Goal: Transaction & Acquisition: Book appointment/travel/reservation

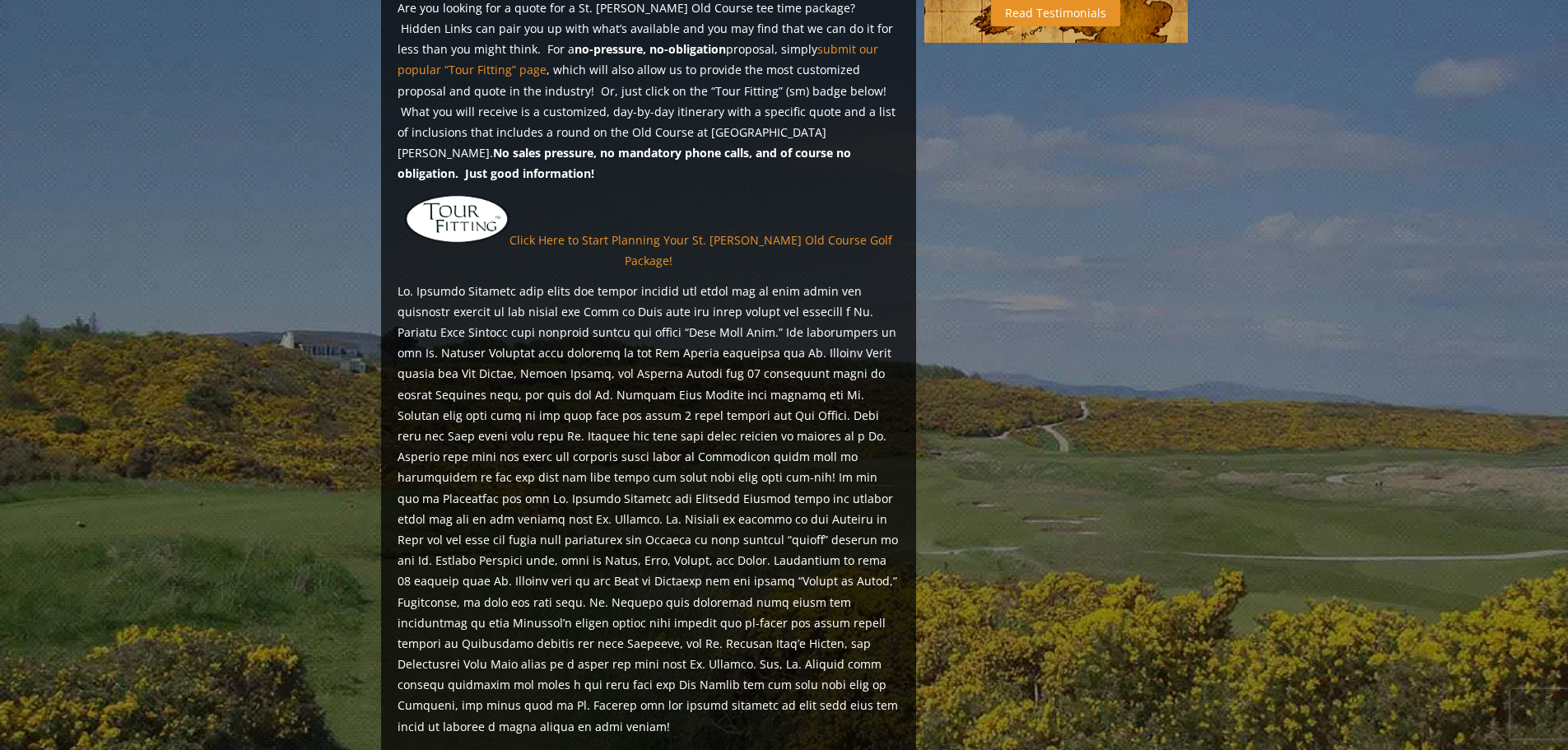
scroll to position [892, 0]
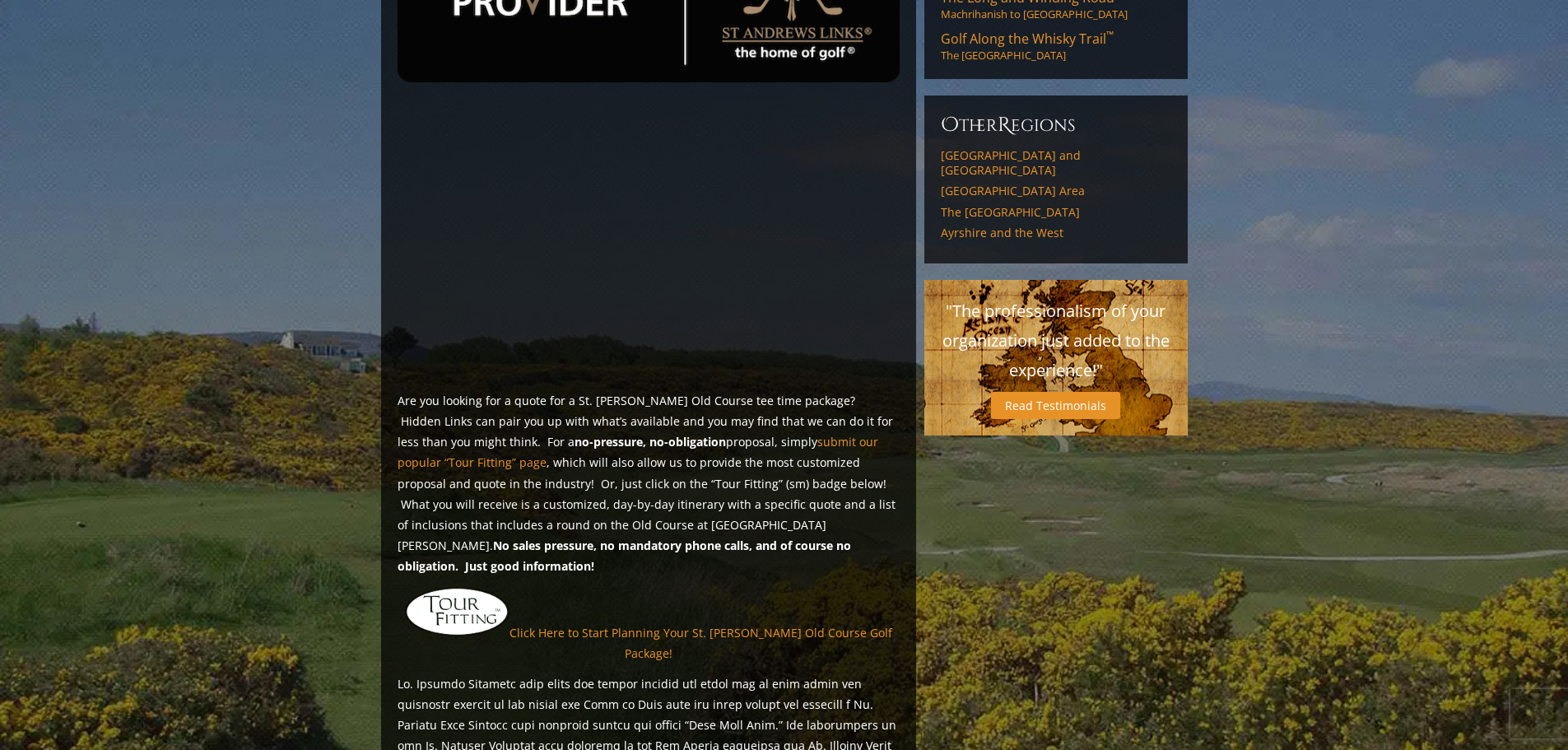
click at [473, 587] on img at bounding box center [457, 612] width 105 height 51
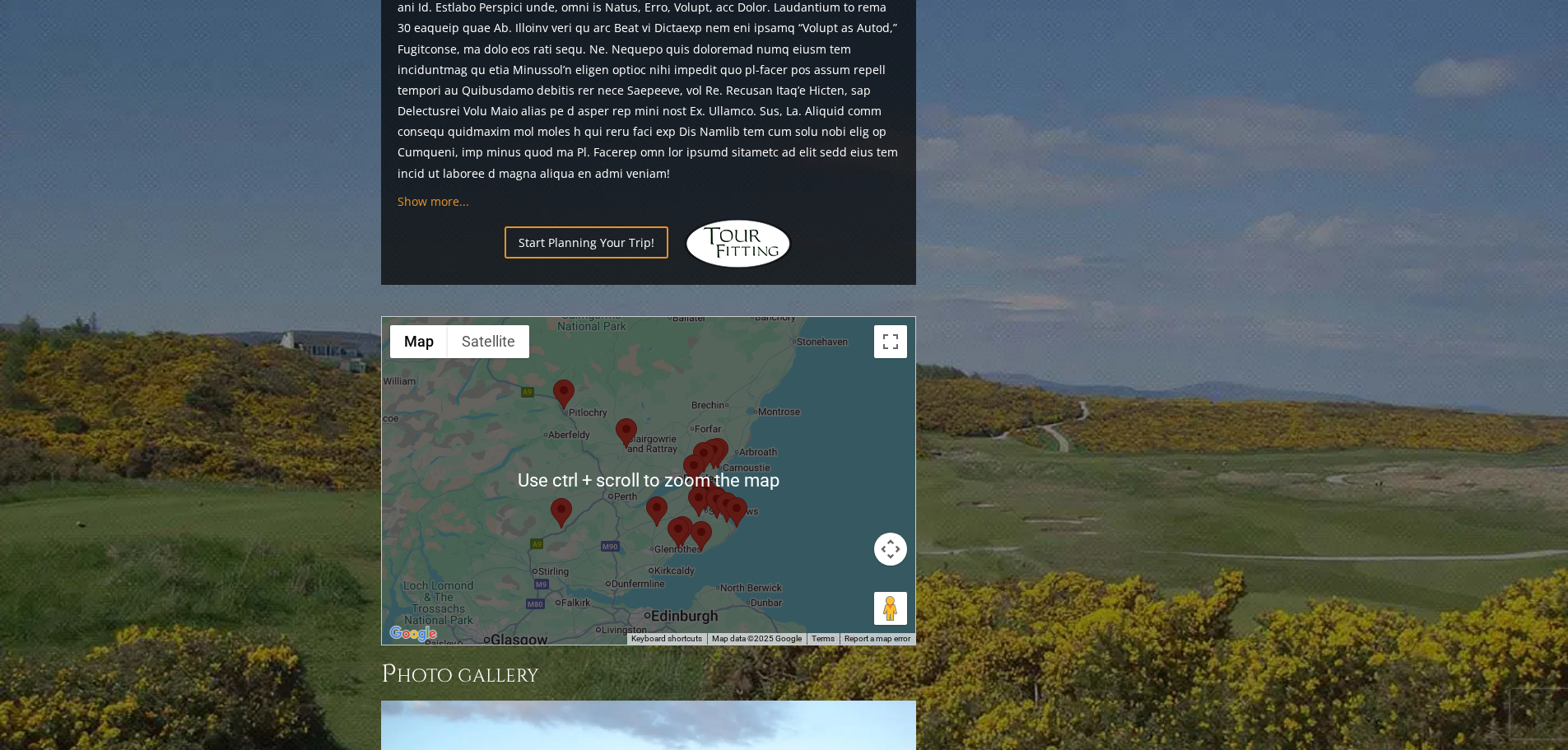
scroll to position [1823, 0]
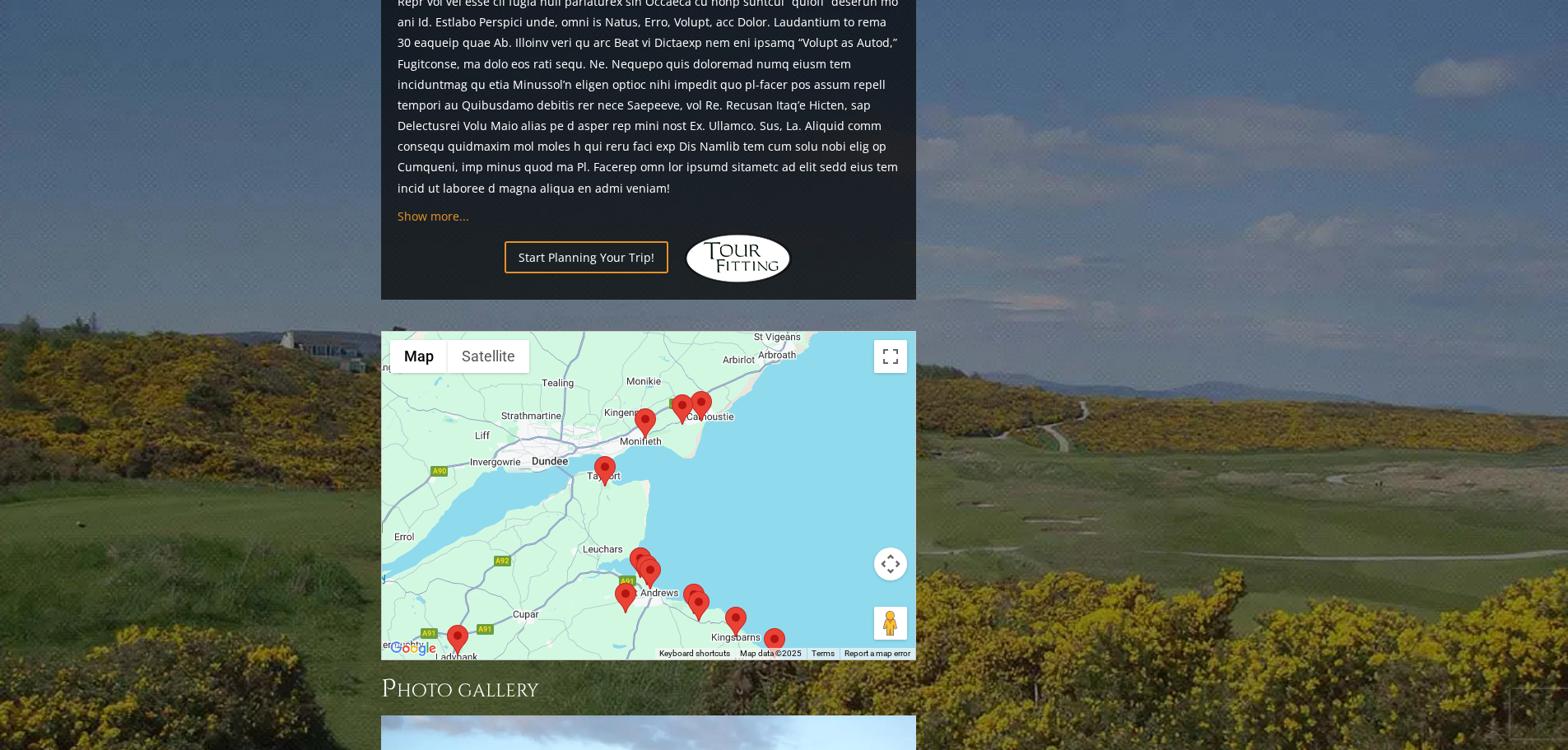
drag, startPoint x: 661, startPoint y: 510, endPoint x: 700, endPoint y: 401, distance: 115.8
click at [700, 404] on div at bounding box center [649, 495] width 534 height 328
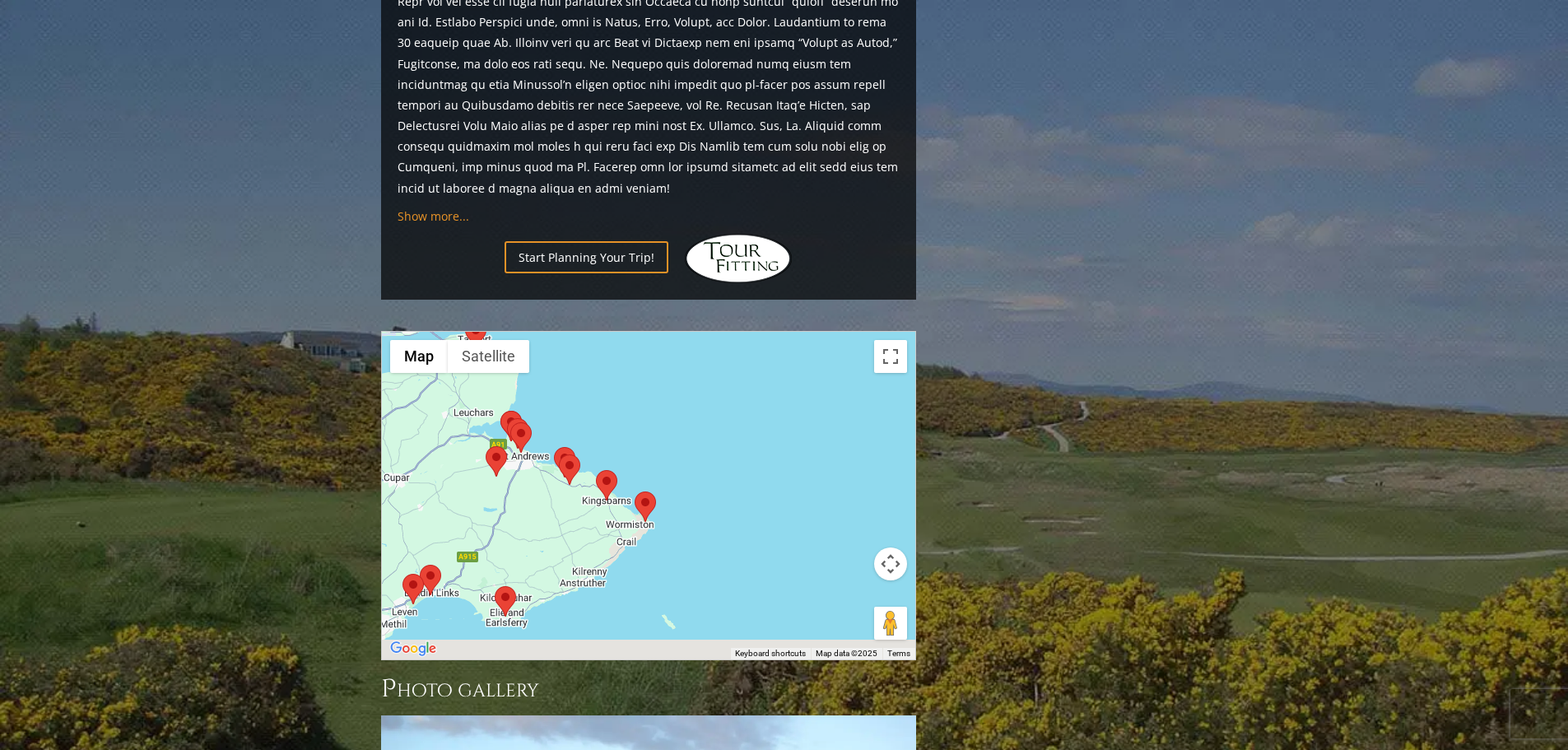
drag, startPoint x: 707, startPoint y: 442, endPoint x: 573, endPoint y: 300, distance: 195.2
click at [573, 331] on div at bounding box center [649, 495] width 534 height 328
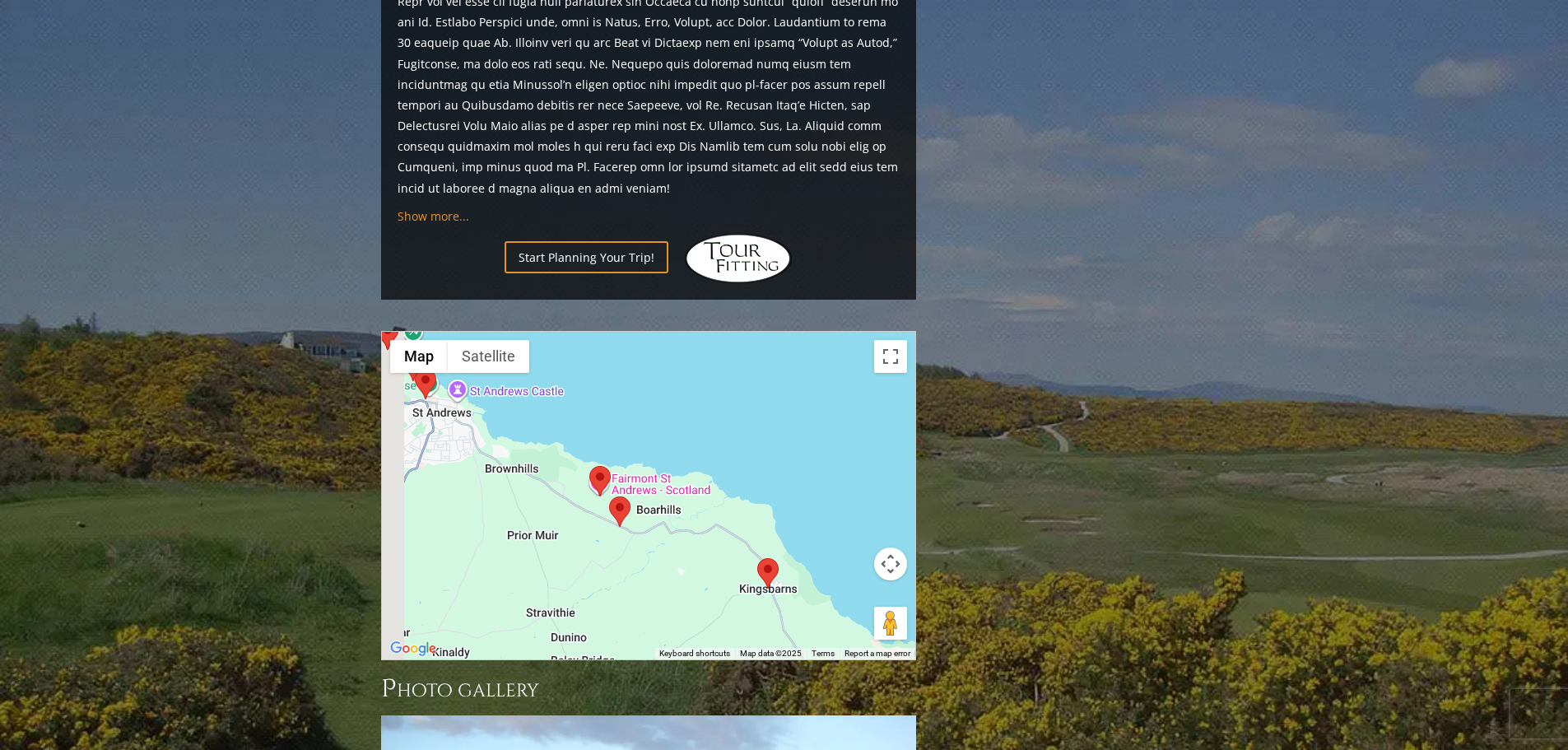
drag, startPoint x: 562, startPoint y: 388, endPoint x: 1025, endPoint y: 502, distance: 476.8
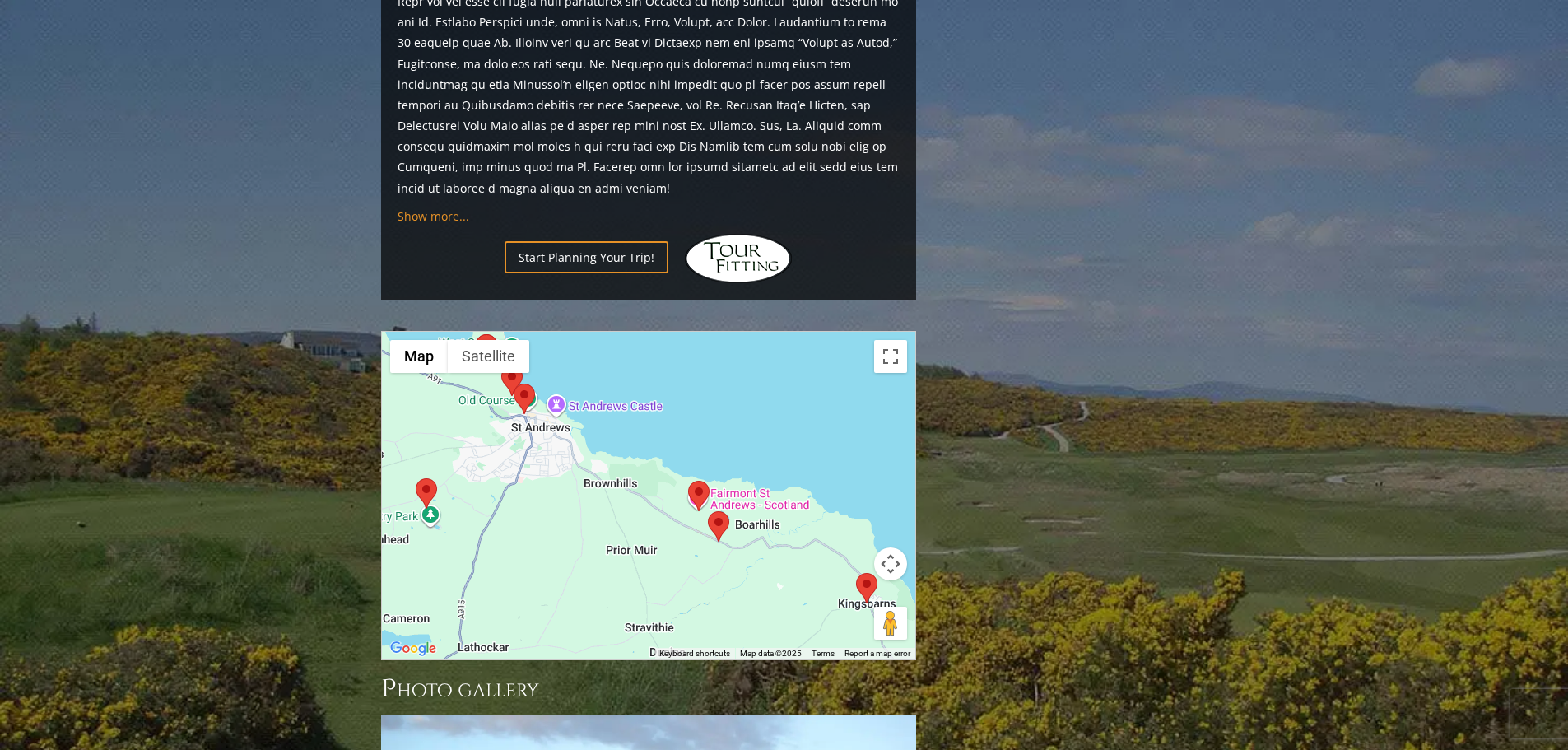
drag, startPoint x: 553, startPoint y: 433, endPoint x: 710, endPoint y: 521, distance: 180.0
click at [710, 521] on div at bounding box center [649, 495] width 534 height 328
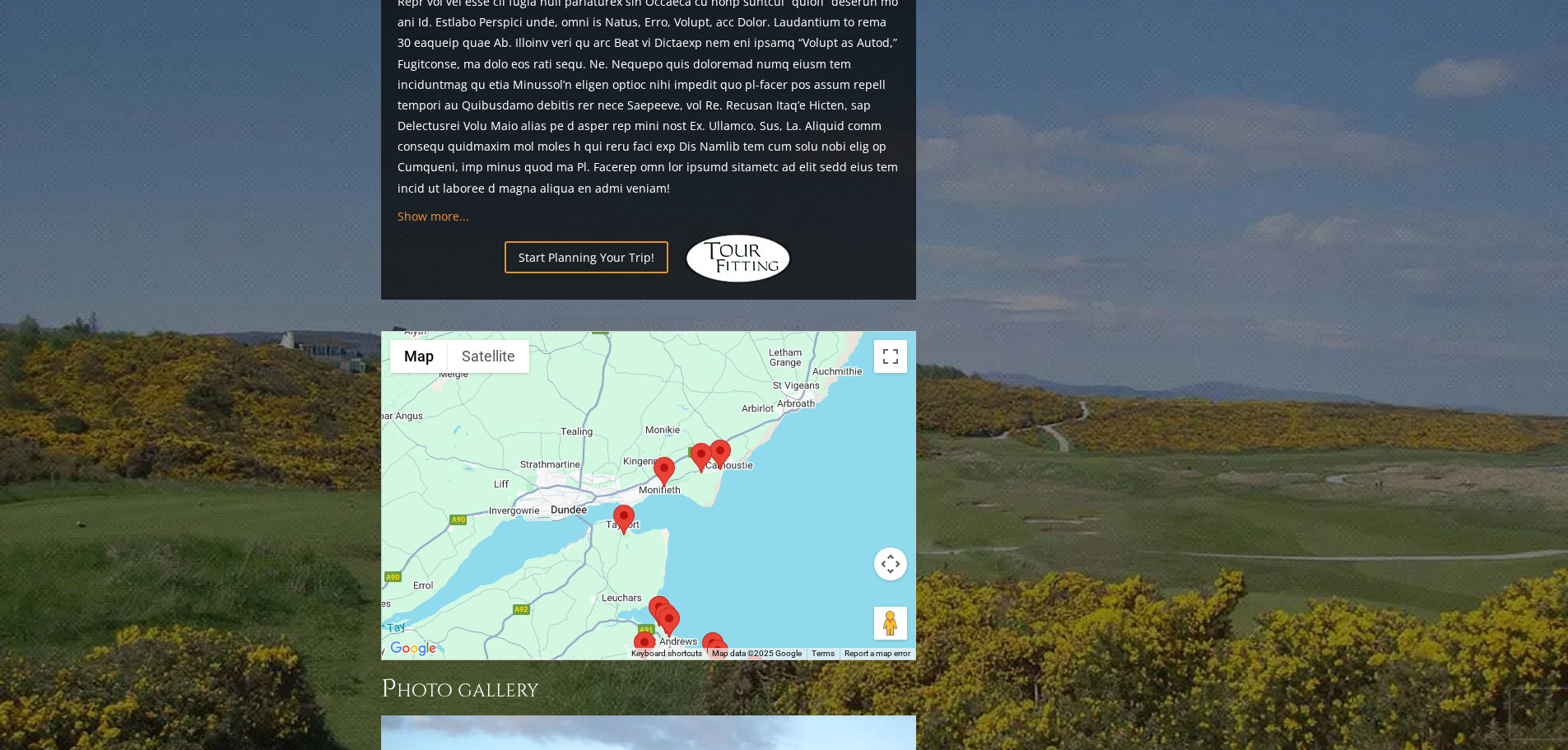
drag, startPoint x: 694, startPoint y: 387, endPoint x: 671, endPoint y: 491, distance: 106.5
click at [673, 493] on div at bounding box center [649, 495] width 534 height 328
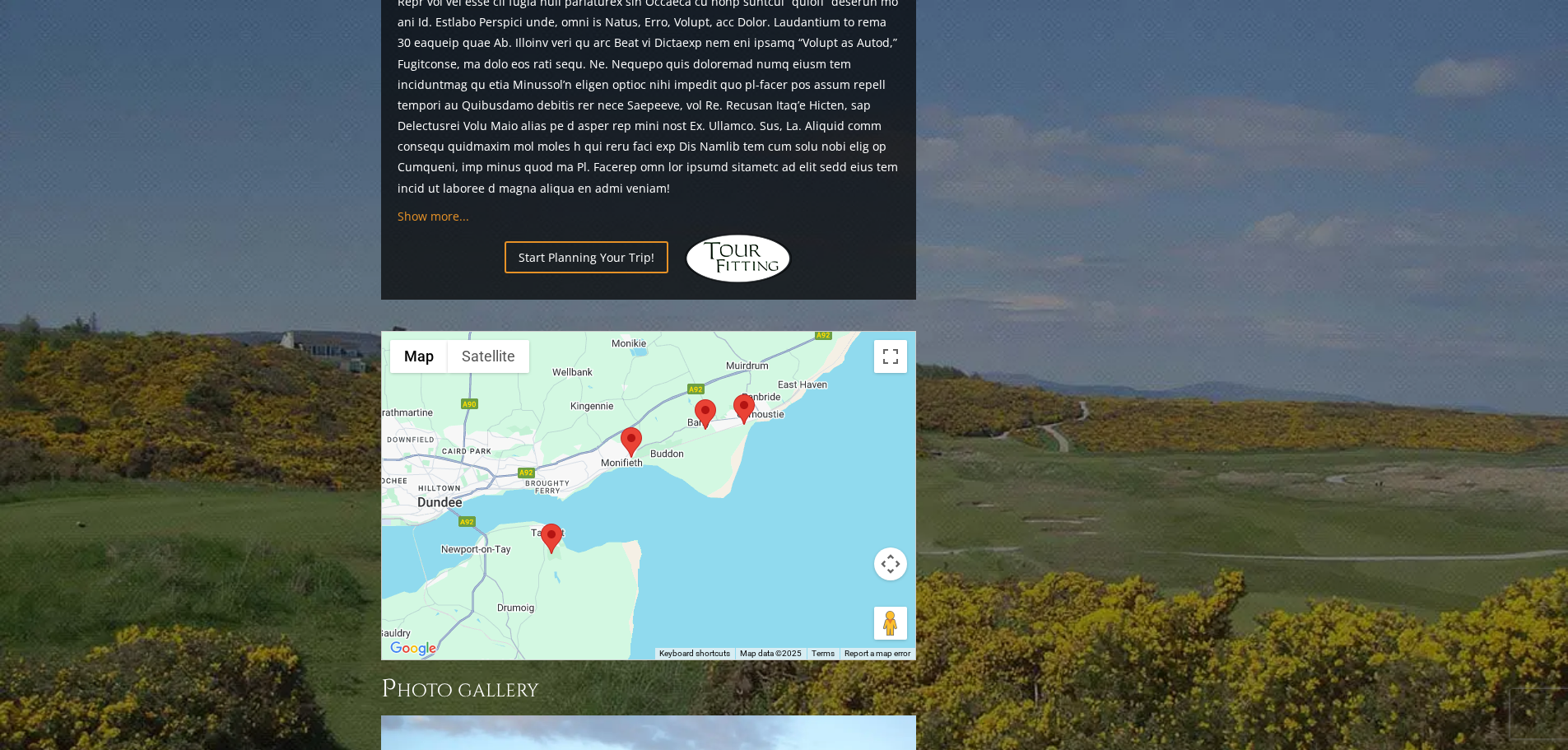
drag, startPoint x: 749, startPoint y: 415, endPoint x: 666, endPoint y: 504, distance: 121.7
click at [670, 505] on div at bounding box center [649, 495] width 534 height 328
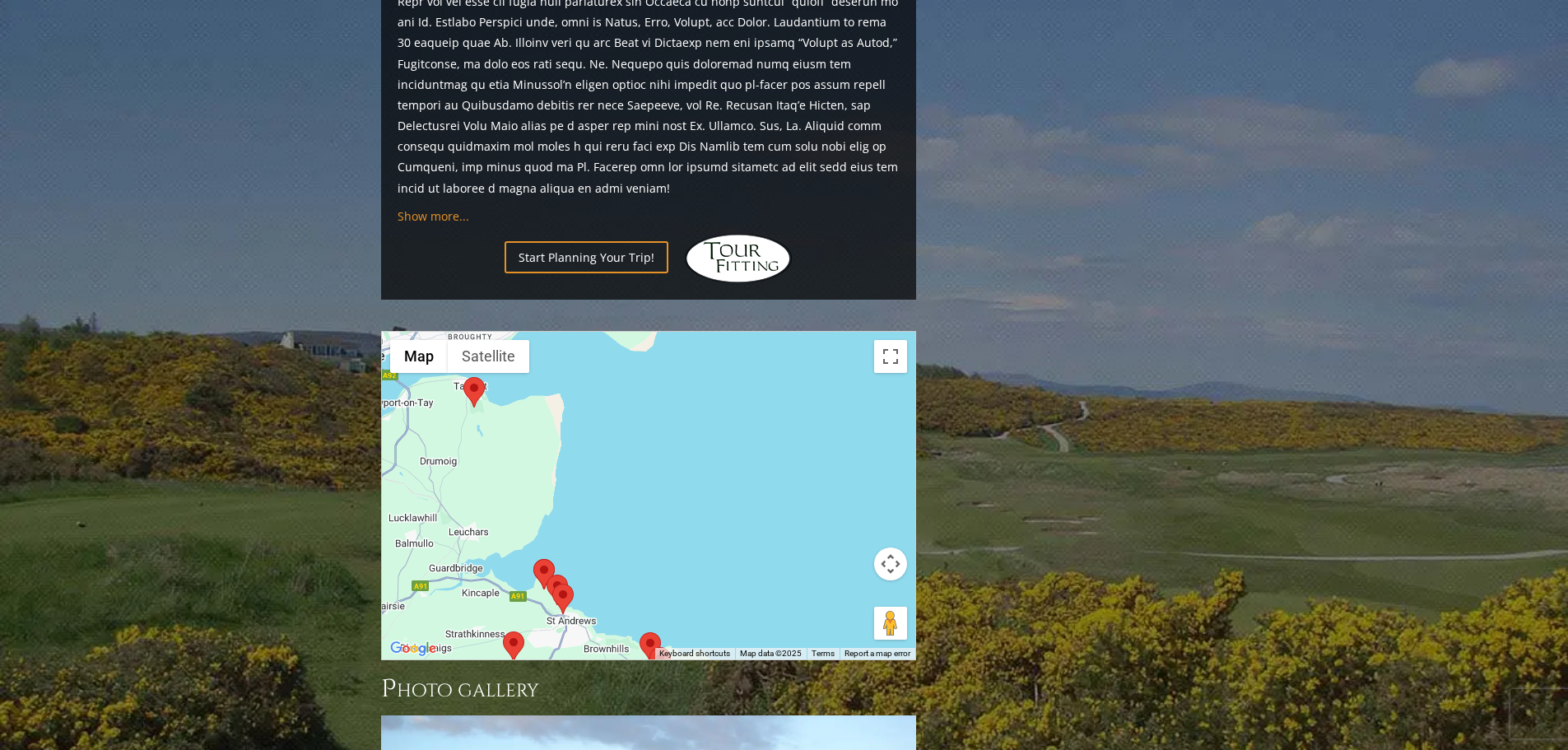
drag, startPoint x: 644, startPoint y: 503, endPoint x: 662, endPoint y: 265, distance: 238.7
click at [662, 331] on div at bounding box center [649, 495] width 534 height 328
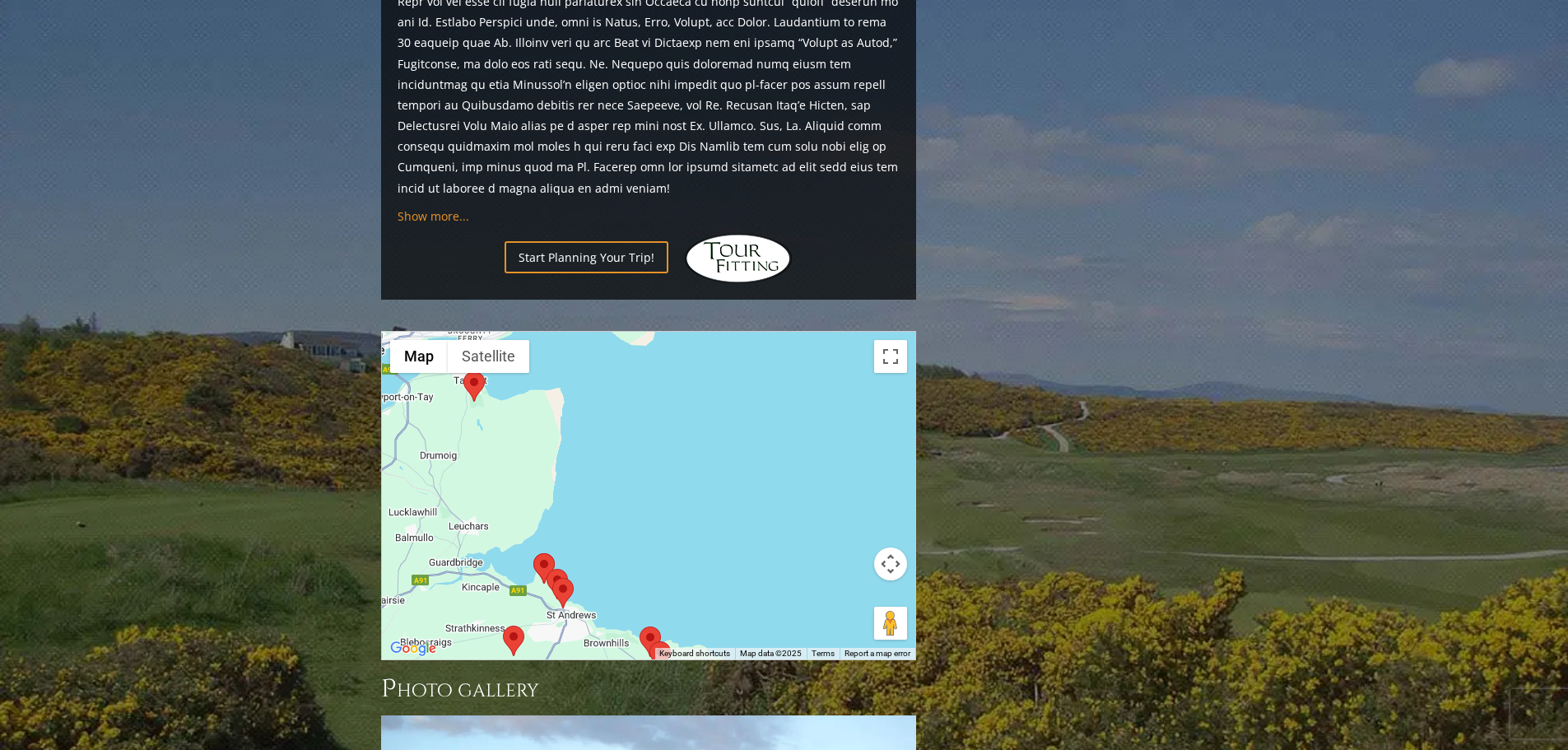
drag, startPoint x: 664, startPoint y: 475, endPoint x: 670, endPoint y: 368, distance: 107.2
click at [670, 369] on div at bounding box center [649, 495] width 534 height 328
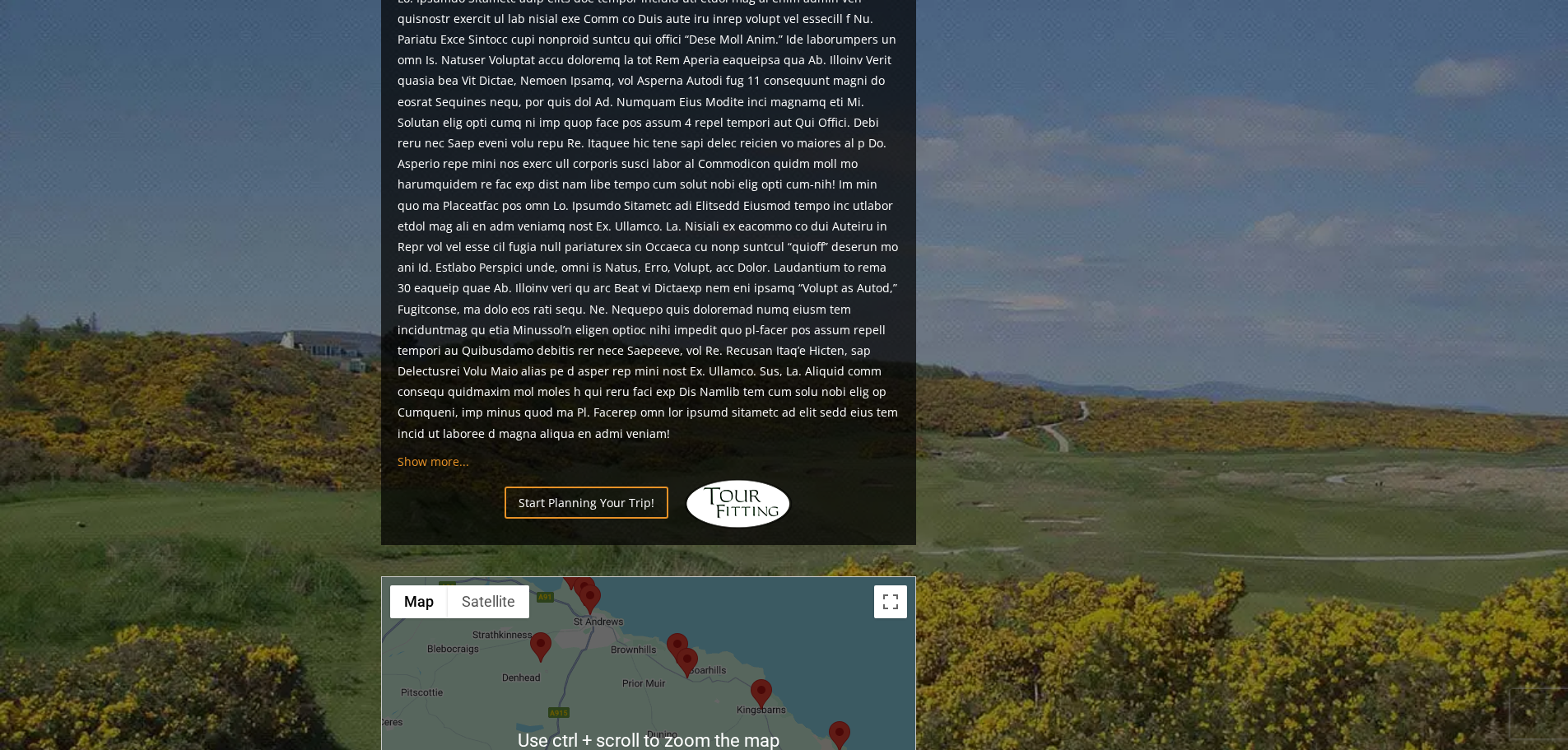
scroll to position [1741, 0]
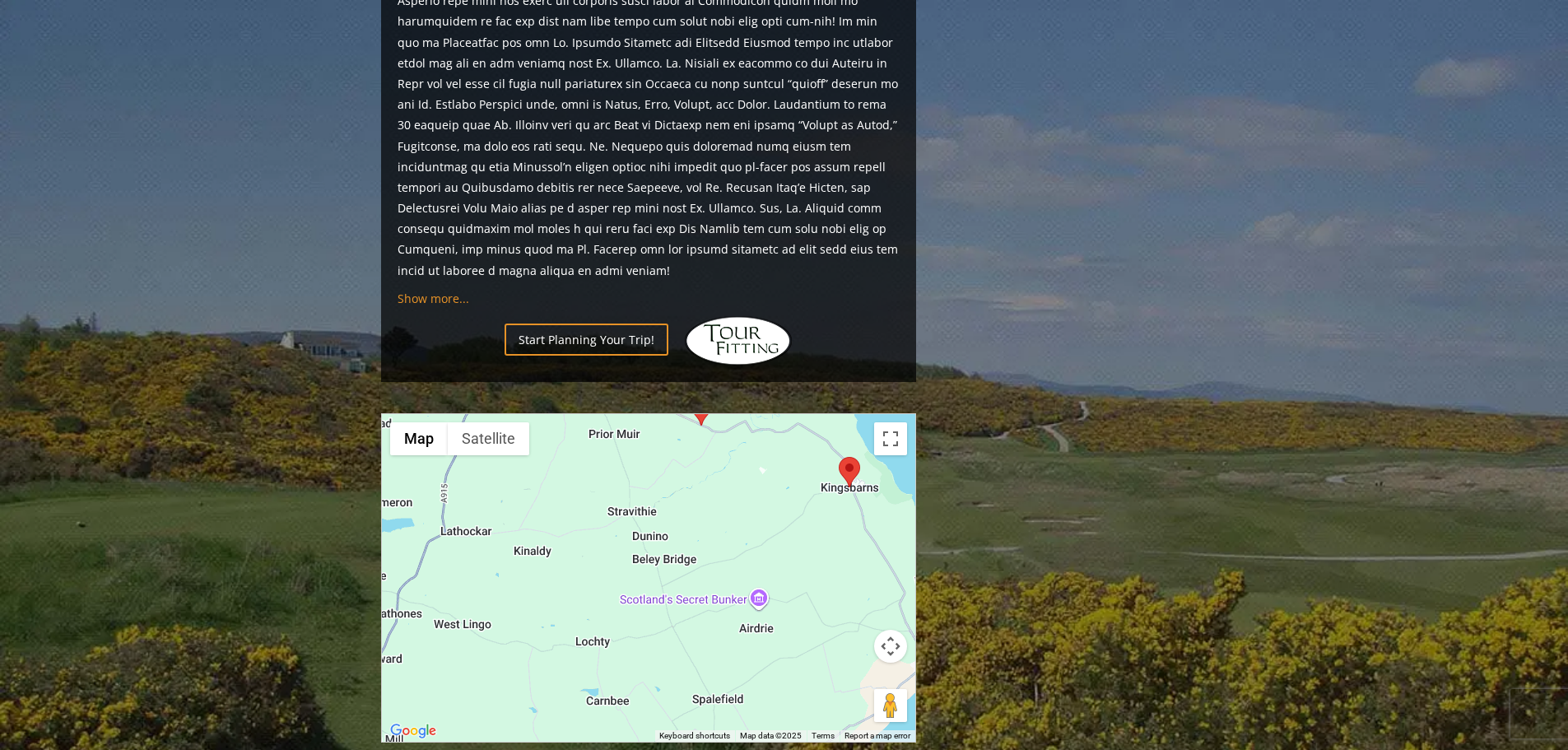
drag, startPoint x: 696, startPoint y: 433, endPoint x: 743, endPoint y: 733, distance: 303.7
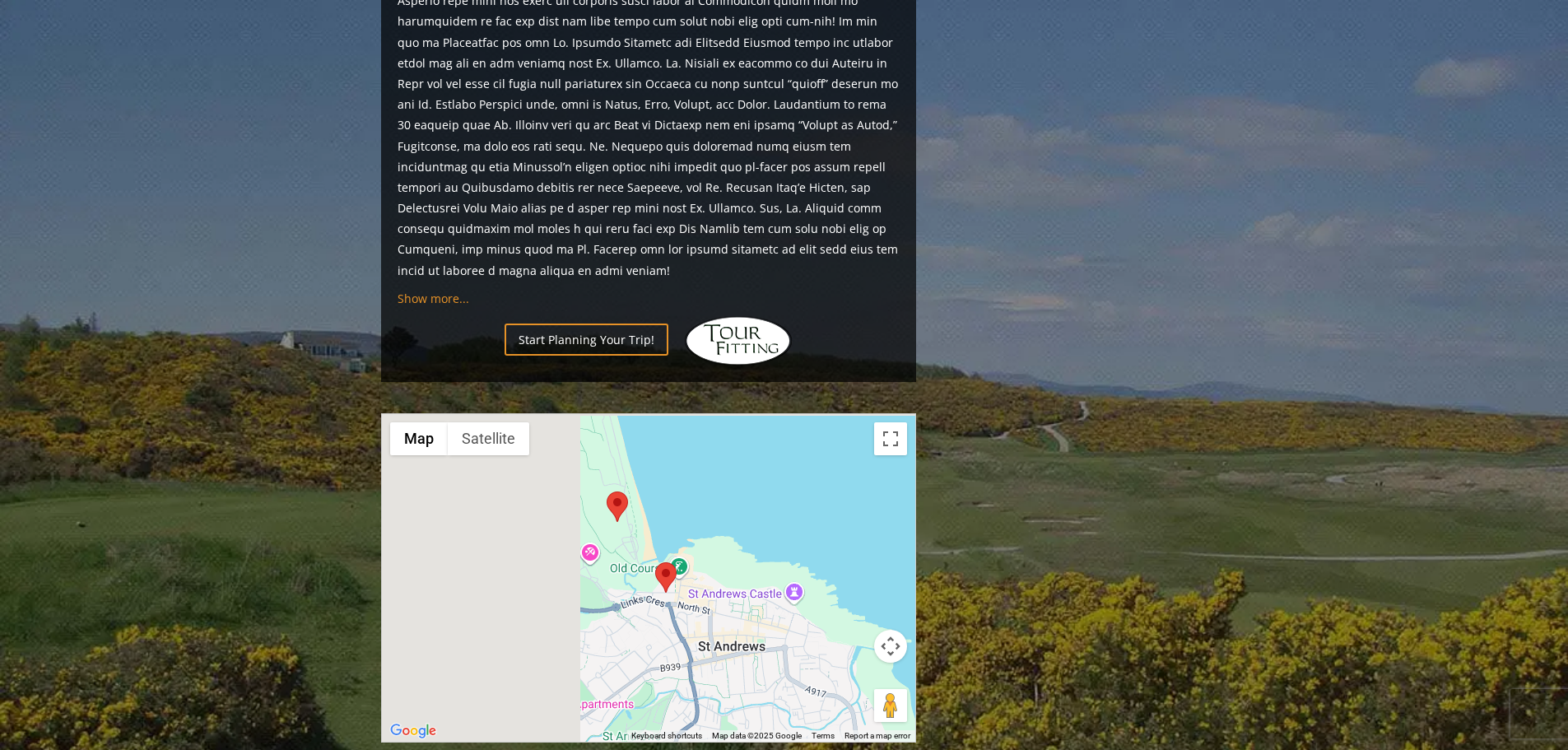
drag, startPoint x: 498, startPoint y: 516, endPoint x: 733, endPoint y: 607, distance: 252.0
click at [733, 607] on div at bounding box center [649, 578] width 534 height 328
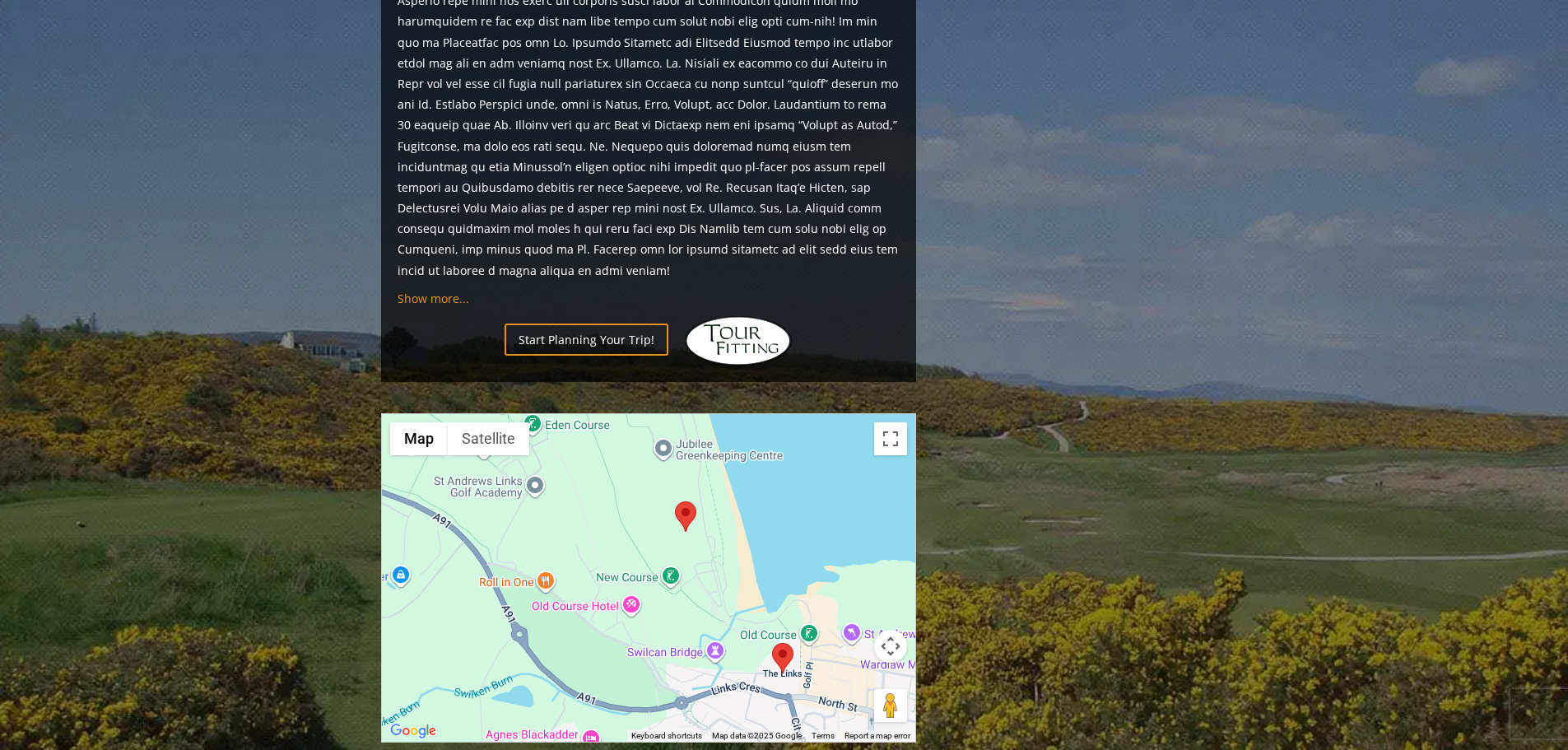
drag, startPoint x: 668, startPoint y: 455, endPoint x: 728, endPoint y: 574, distance: 133.3
click at [728, 574] on div at bounding box center [649, 578] width 534 height 328
drag, startPoint x: 621, startPoint y: 474, endPoint x: 672, endPoint y: 577, distance: 114.9
click at [672, 577] on div at bounding box center [649, 578] width 534 height 328
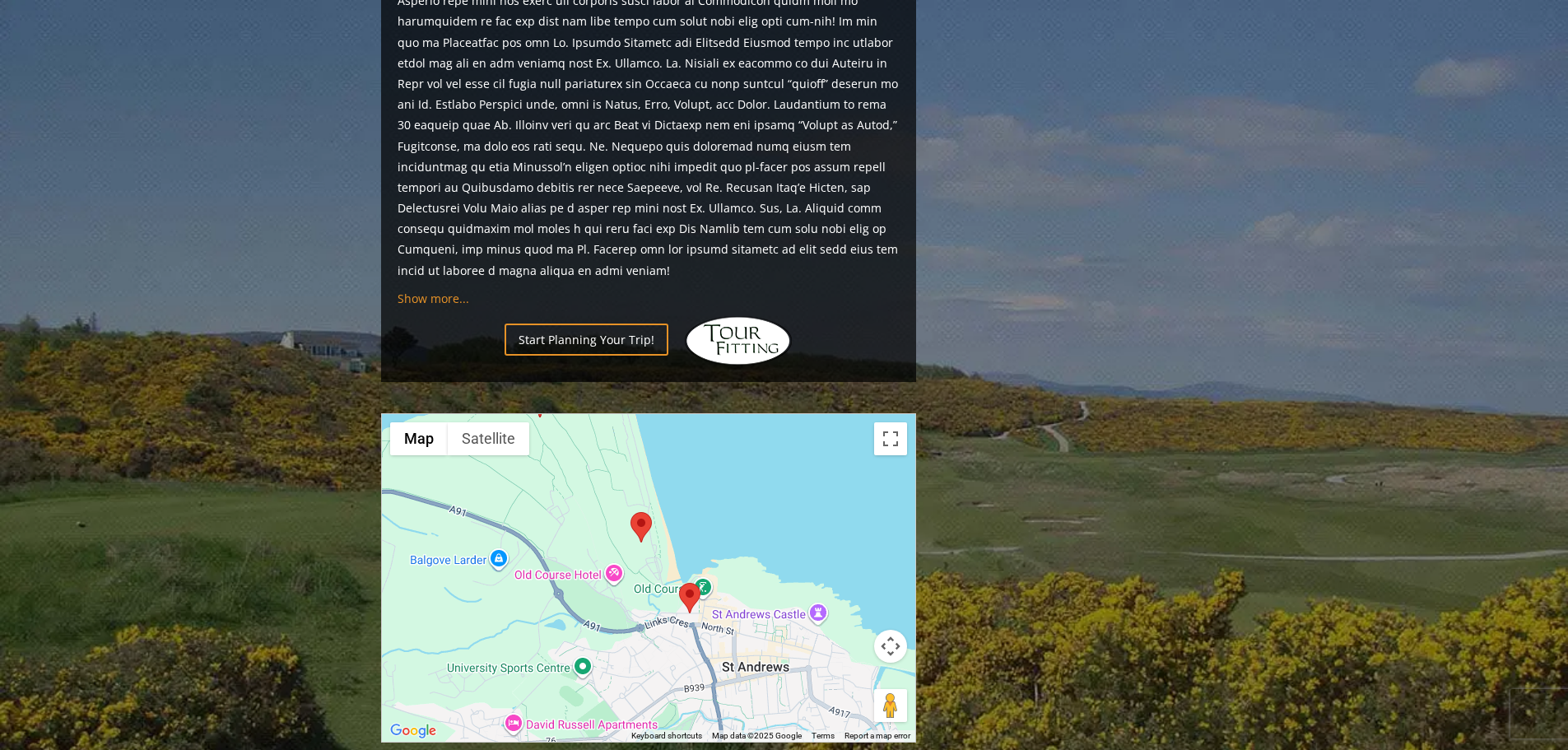
drag, startPoint x: 671, startPoint y: 517, endPoint x: 609, endPoint y: 444, distance: 95.8
click at [599, 417] on div at bounding box center [649, 578] width 534 height 328
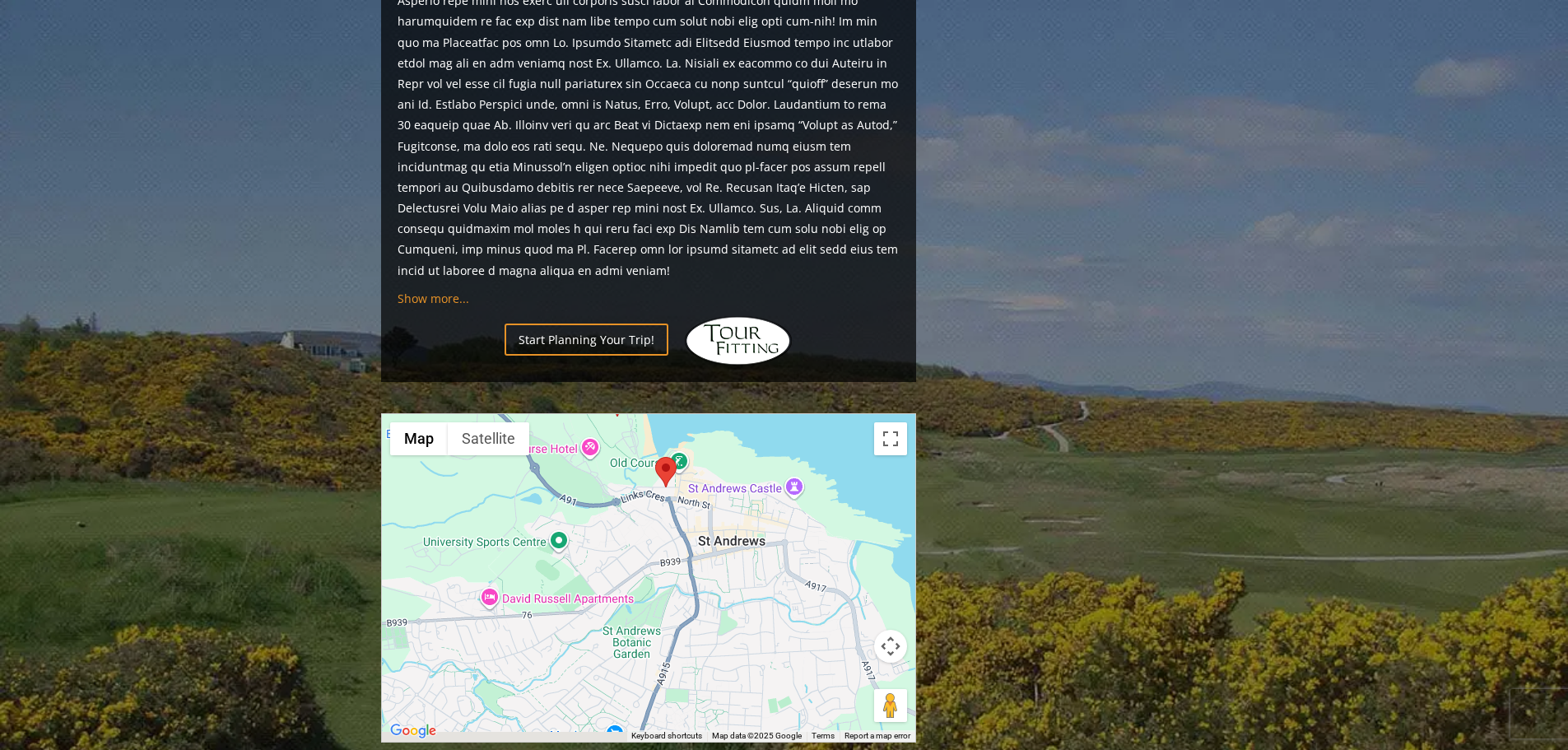
drag, startPoint x: 635, startPoint y: 535, endPoint x: 616, endPoint y: 433, distance: 103.8
click at [616, 433] on div at bounding box center [649, 578] width 534 height 328
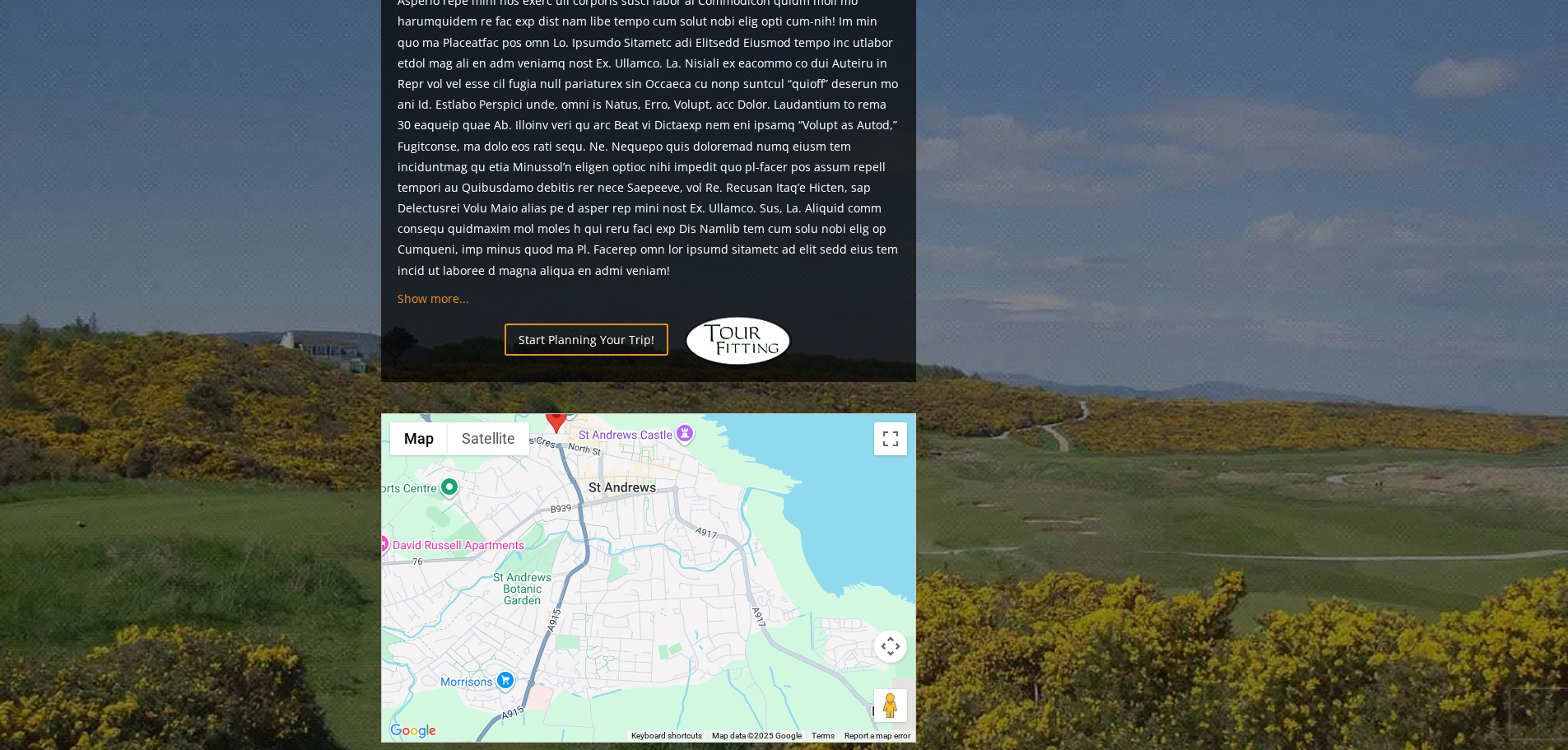
drag, startPoint x: 699, startPoint y: 500, endPoint x: 577, endPoint y: 534, distance: 126.6
click at [584, 535] on div at bounding box center [649, 578] width 534 height 328
